Goal: Find specific page/section: Find specific page/section

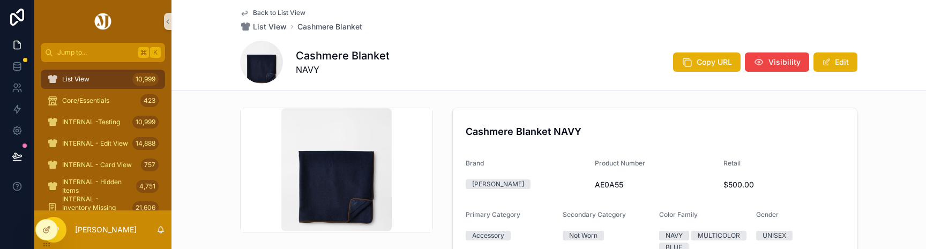
click at [552, 36] on div "Back to List View List View Cashmere Blanket Cashmere Blanket NAVY Copy URL Vis…" at bounding box center [549, 45] width 618 height 90
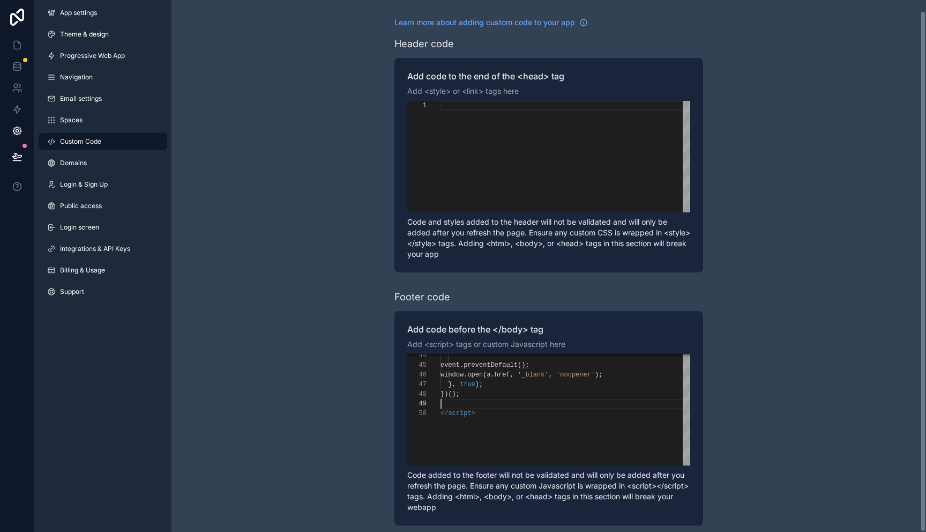
scroll to position [77, 0]
